Goal: Task Accomplishment & Management: Use online tool/utility

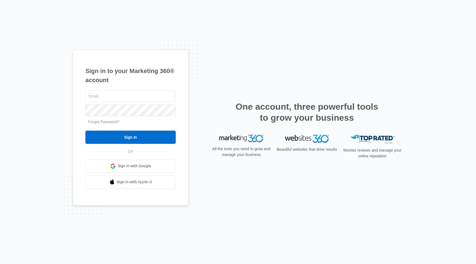
click at [135, 80] on h1 "Sign in to your Marketing 360® account" at bounding box center [130, 75] width 90 height 18
click at [126, 93] on input "text" at bounding box center [130, 96] width 90 height 12
type input "[PERSON_NAME][EMAIL_ADDRESS][PERSON_NAME][DOMAIN_NAME]"
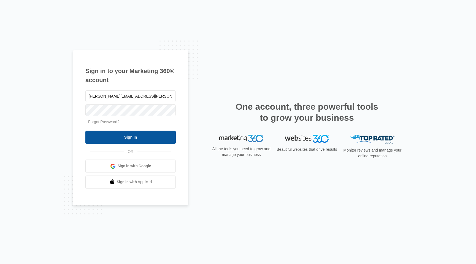
click at [114, 135] on input "Sign In" at bounding box center [130, 136] width 90 height 13
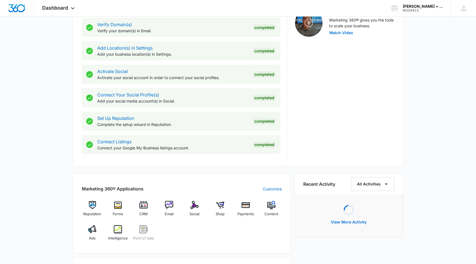
scroll to position [190, 0]
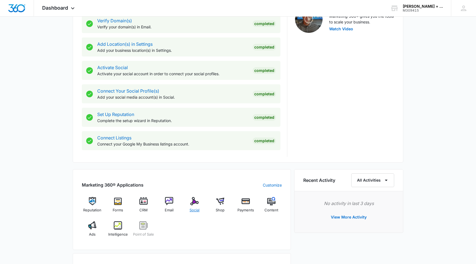
click at [189, 204] on div "Social" at bounding box center [194, 207] width 21 height 20
